Goal: Task Accomplishment & Management: Complete application form

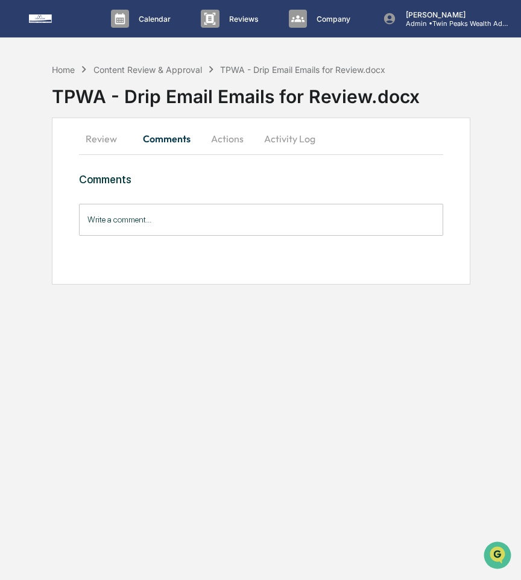
click at [221, 142] on button "Actions" at bounding box center [227, 138] width 54 height 29
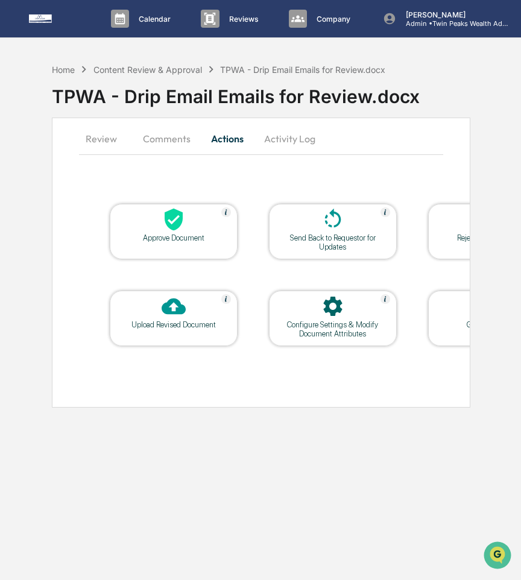
click at [200, 327] on div "Upload Revised Document" at bounding box center [173, 324] width 108 height 9
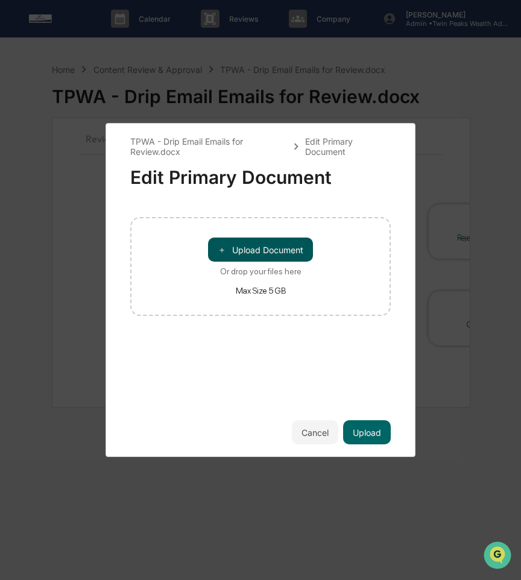
click at [260, 255] on button "＋ Upload Document" at bounding box center [260, 249] width 105 height 24
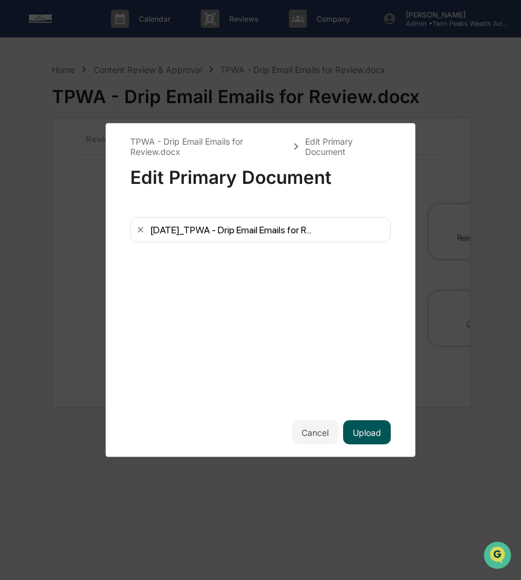
click at [380, 430] on button "Upload" at bounding box center [367, 432] width 48 height 24
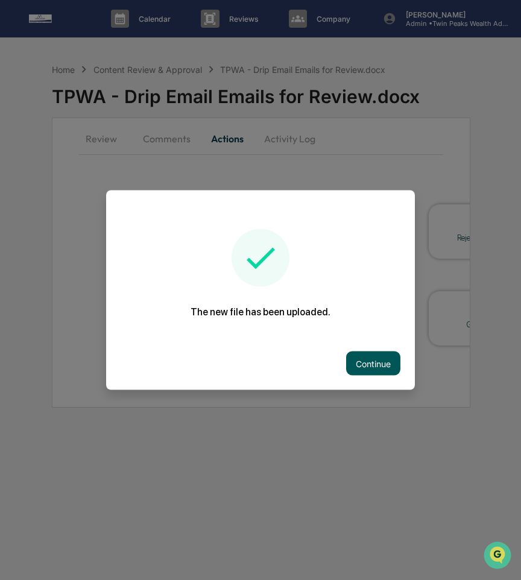
click at [381, 360] on button "Continue" at bounding box center [373, 363] width 54 height 24
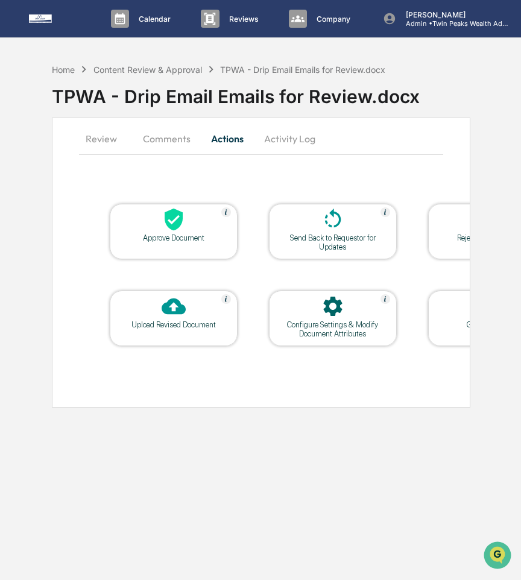
click at [359, 231] on div at bounding box center [332, 220] width 121 height 26
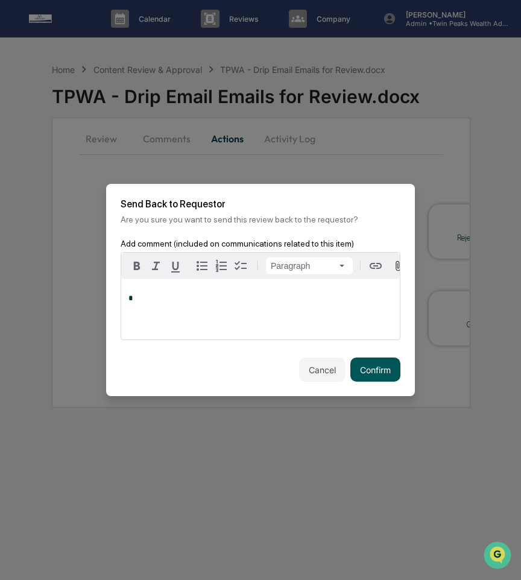
click at [359, 361] on button "Confirm" at bounding box center [375, 369] width 50 height 24
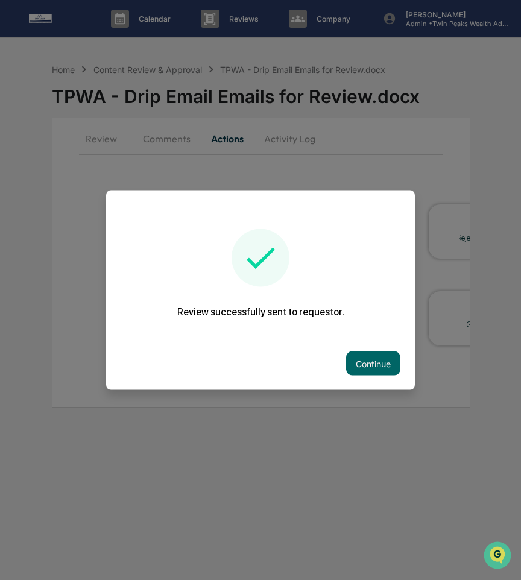
click at [354, 357] on button "Continue" at bounding box center [373, 363] width 54 height 24
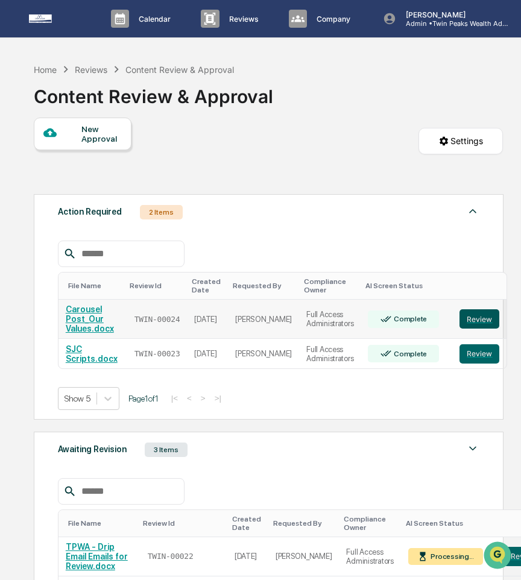
click at [473, 320] on button "Review" at bounding box center [479, 318] width 40 height 19
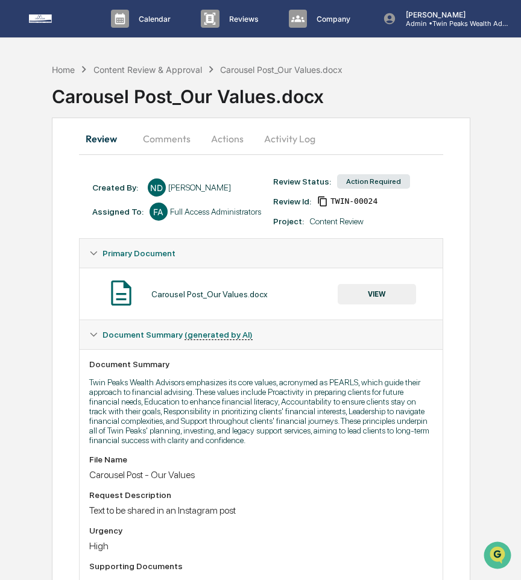
click at [290, 128] on button "Activity Log" at bounding box center [289, 138] width 70 height 29
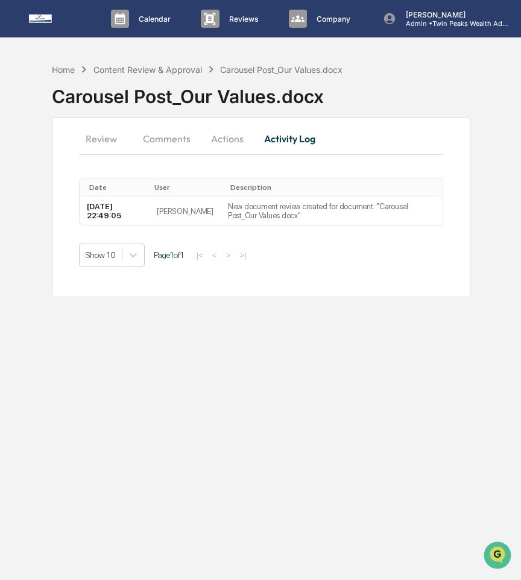
click at [151, 135] on button "Comments" at bounding box center [166, 138] width 67 height 29
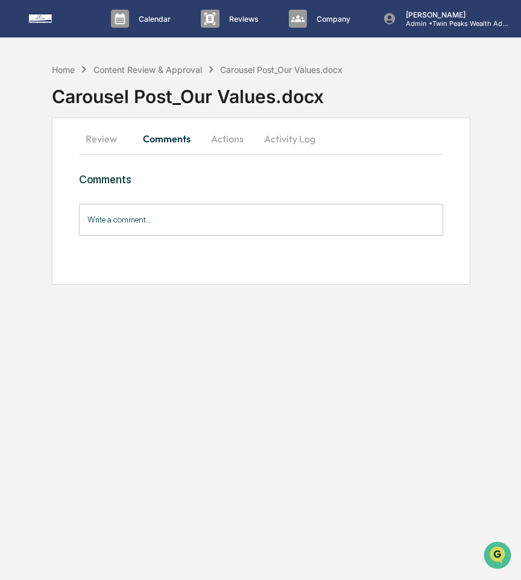
click at [107, 133] on button "Review" at bounding box center [106, 138] width 54 height 29
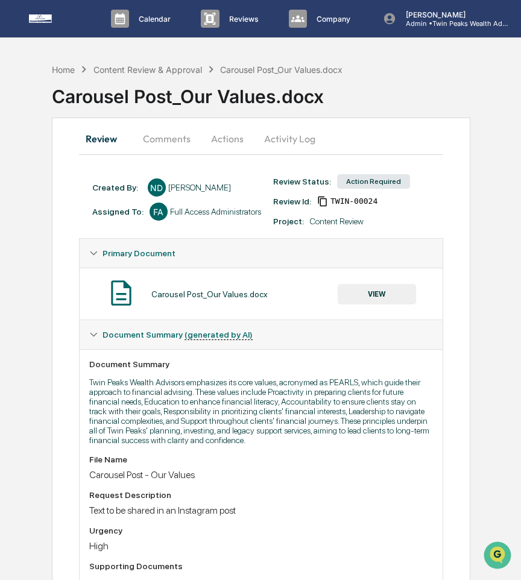
click at [395, 299] on button "VIEW" at bounding box center [376, 294] width 78 height 20
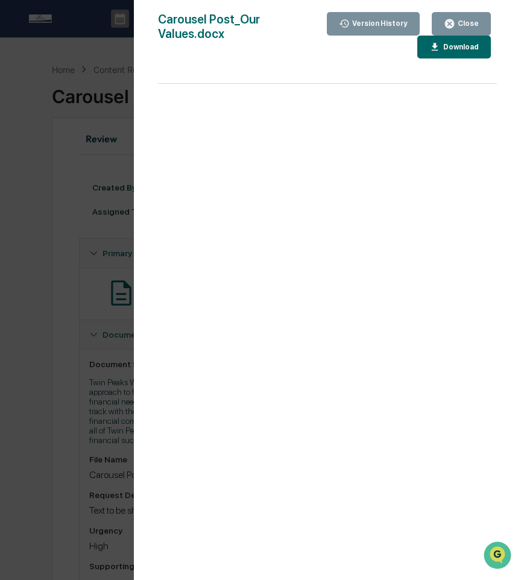
click at [448, 52] on div "Download" at bounding box center [453, 47] width 49 height 11
click at [467, 31] on button "Close" at bounding box center [460, 23] width 59 height 23
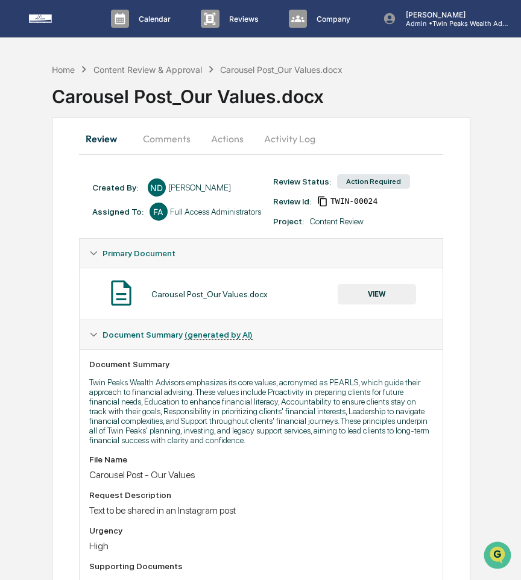
click at [227, 140] on button "Actions" at bounding box center [227, 138] width 54 height 29
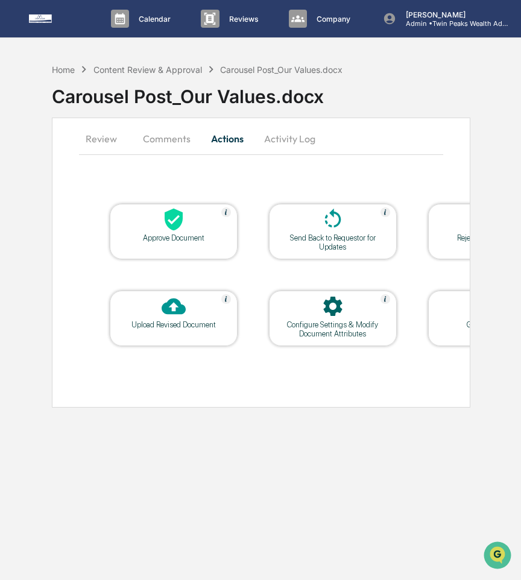
click at [174, 214] on icon at bounding box center [173, 219] width 18 height 22
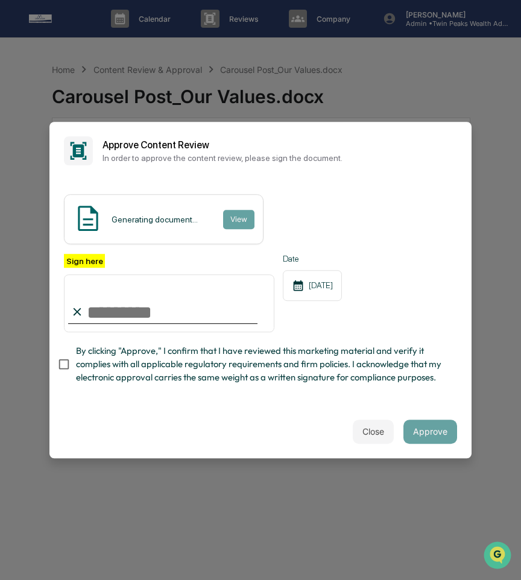
click at [165, 298] on input "Sign here" at bounding box center [169, 303] width 210 height 58
type input "**********"
click at [163, 366] on span "By clicking "Approve," I confirm that I have reviewed this marketing material a…" at bounding box center [261, 364] width 371 height 40
click at [444, 407] on div "Close Approve" at bounding box center [260, 431] width 422 height 53
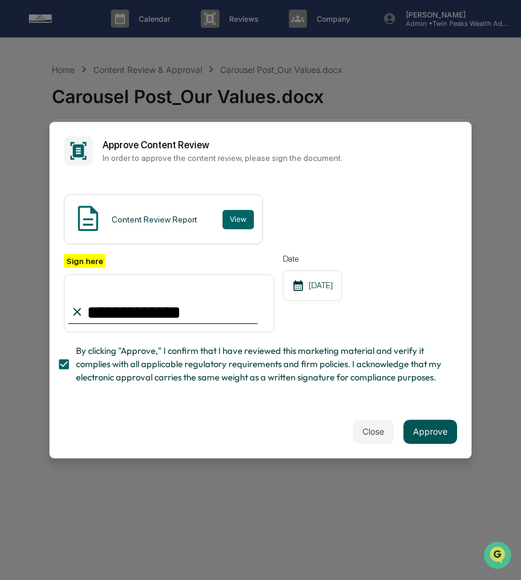
click at [437, 426] on button "Approve" at bounding box center [430, 431] width 54 height 24
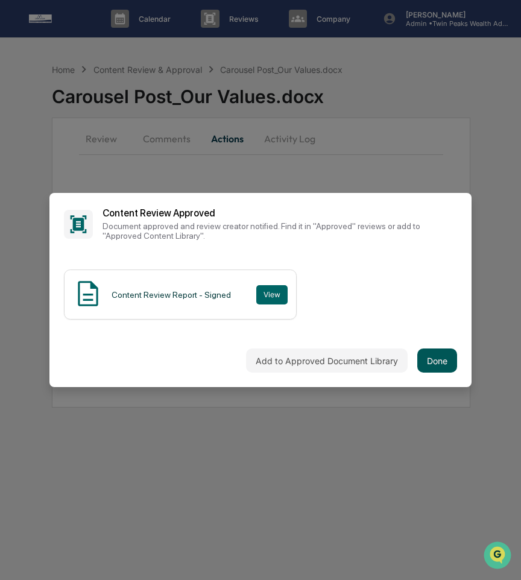
click at [424, 359] on button "Done" at bounding box center [437, 360] width 40 height 24
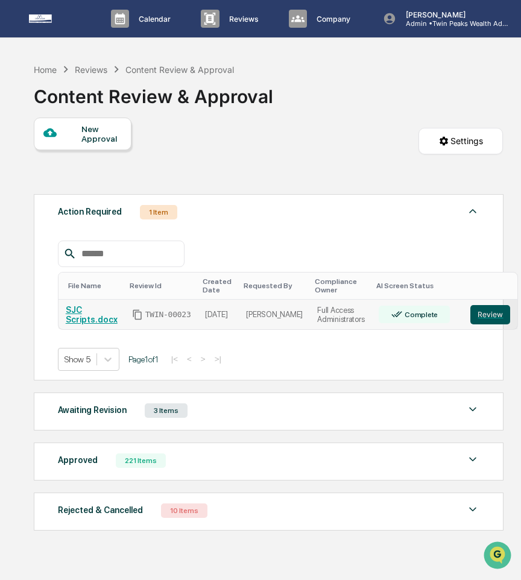
click at [470, 315] on button "Review" at bounding box center [490, 314] width 40 height 19
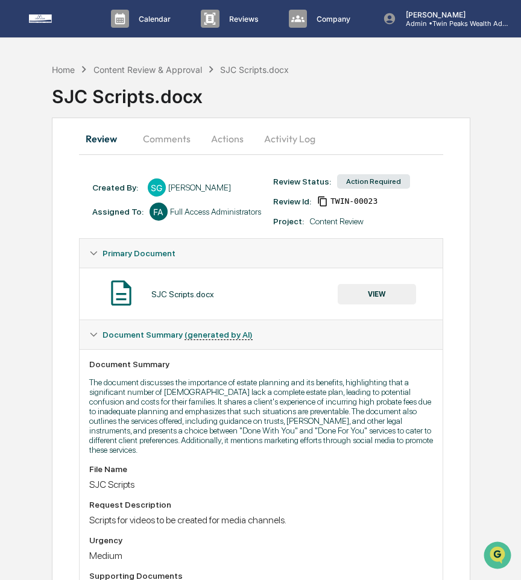
click at [361, 293] on button "VIEW" at bounding box center [376, 294] width 78 height 20
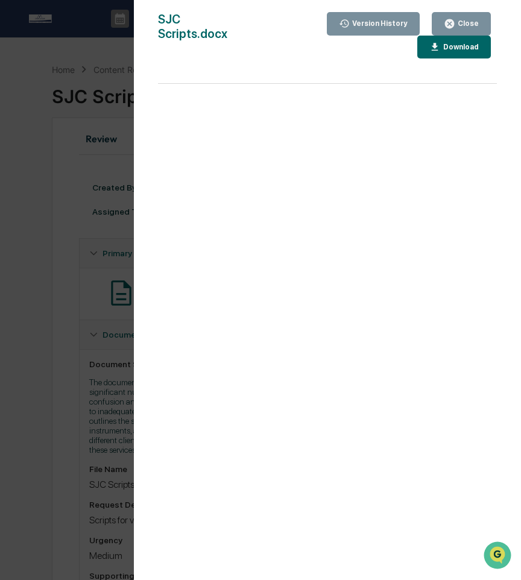
click at [451, 51] on div "Download" at bounding box center [453, 47] width 49 height 11
